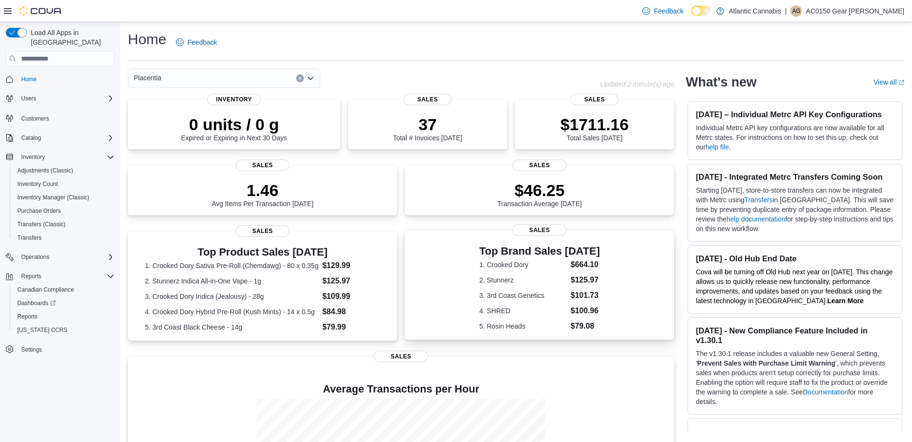
scroll to position [240, 0]
